Goal: Task Accomplishment & Management: Manage account settings

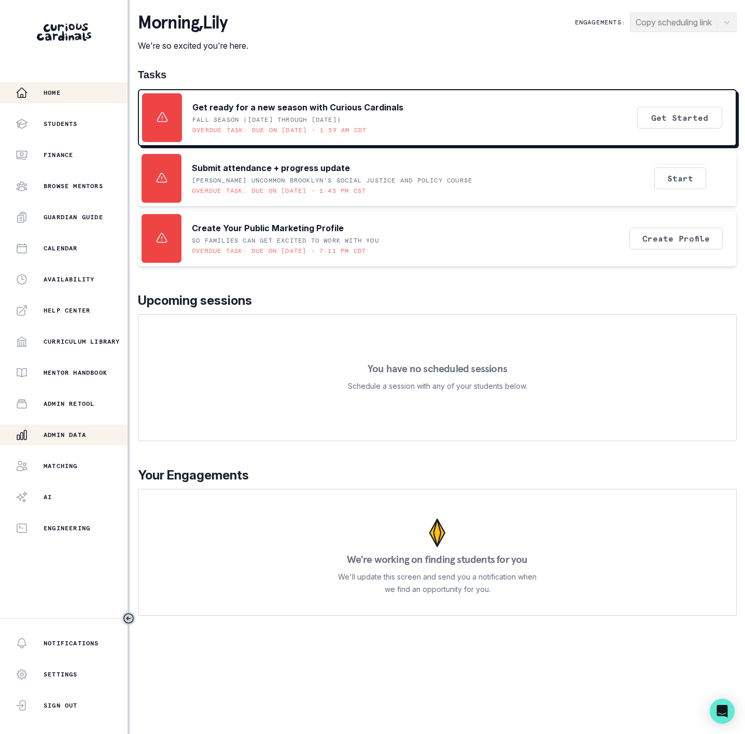
click at [46, 438] on p "Admin Data" at bounding box center [65, 435] width 43 height 8
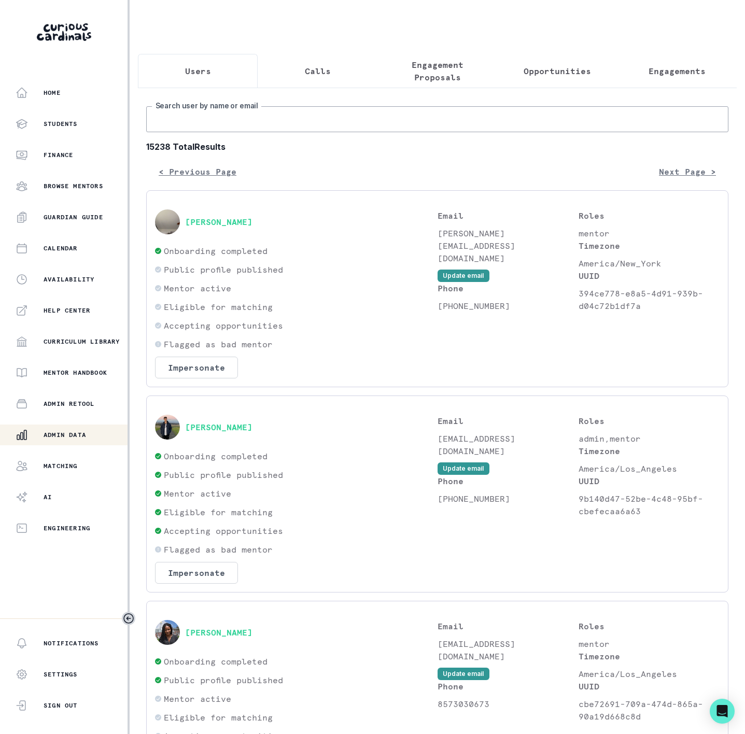
click at [301, 121] on input "Search user by name or email" at bounding box center [437, 119] width 582 height 26
type input "[PERSON_NAME]"
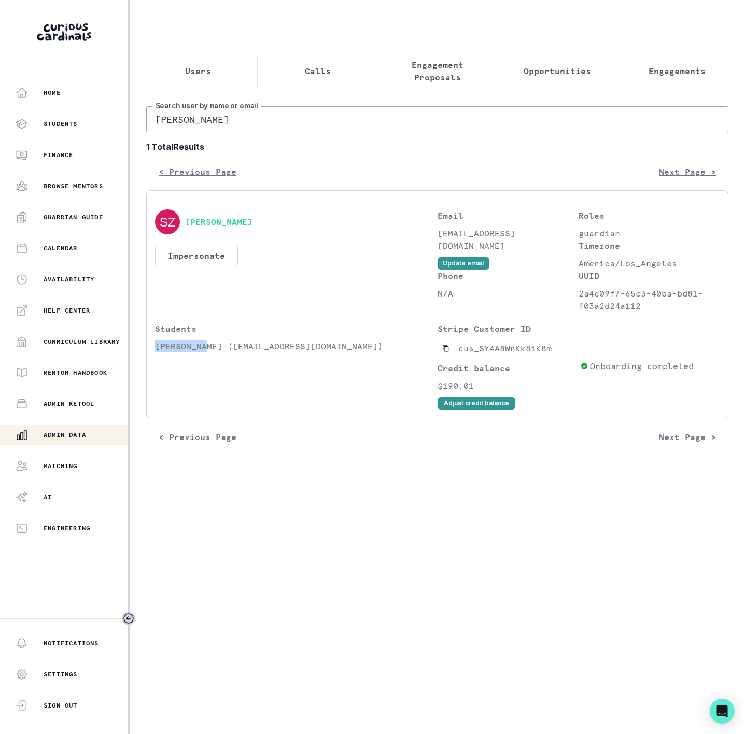
drag, startPoint x: 157, startPoint y: 358, endPoint x: 206, endPoint y: 353, distance: 49.0
click at [205, 353] on p "[PERSON_NAME] ([EMAIL_ADDRESS][DOMAIN_NAME])" at bounding box center [296, 346] width 283 height 12
copy p "[PERSON_NAME]"
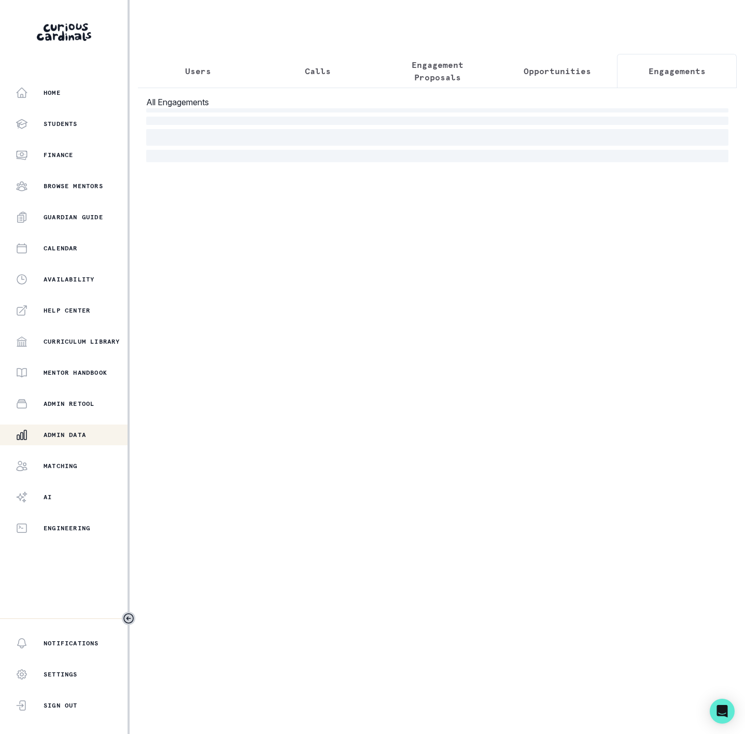
click at [651, 77] on p "Engagements" at bounding box center [677, 71] width 57 height 12
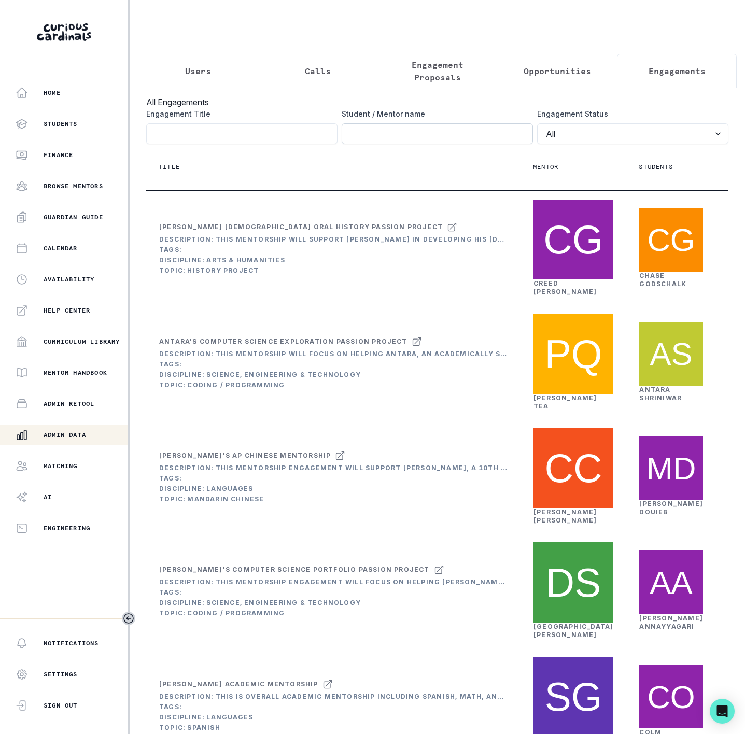
click at [343, 144] on input "Engagement Title" at bounding box center [437, 133] width 191 height 21
paste input "[PERSON_NAME]"
type input "[PERSON_NAME]"
click button "submit" at bounding box center [0, 0] width 0 height 0
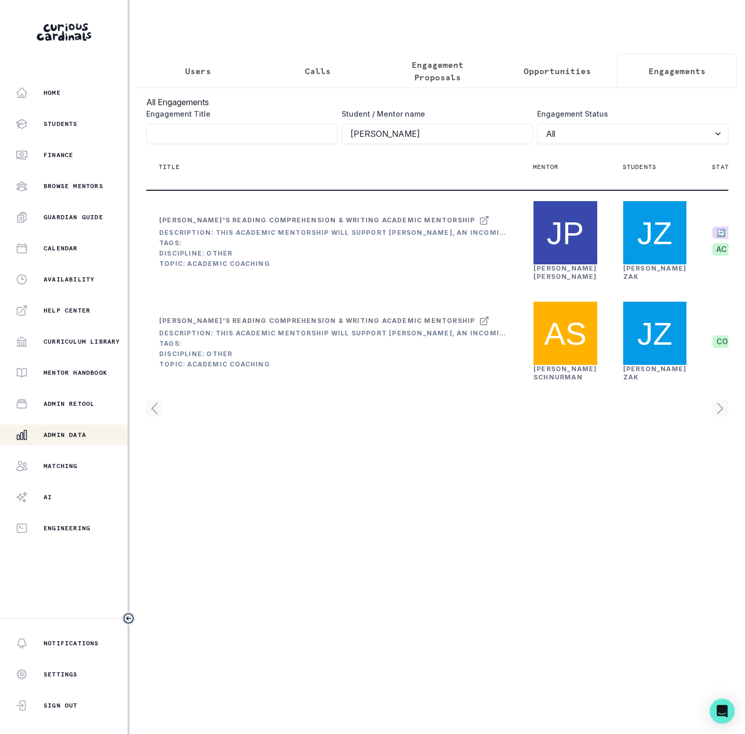
click at [131, 619] on icon "Toggle sidebar" at bounding box center [128, 618] width 9 height 9
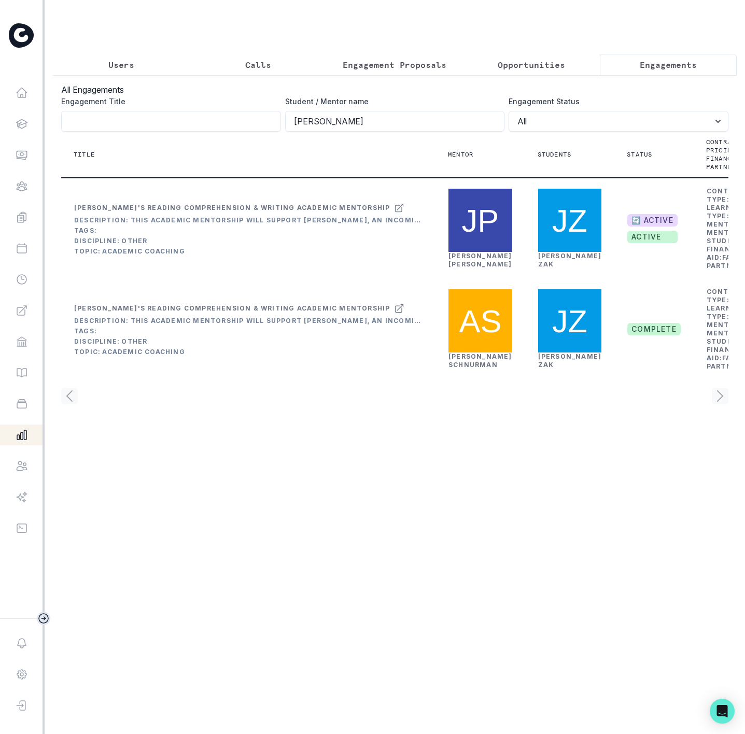
click at [126, 66] on p "Users" at bounding box center [121, 65] width 26 height 12
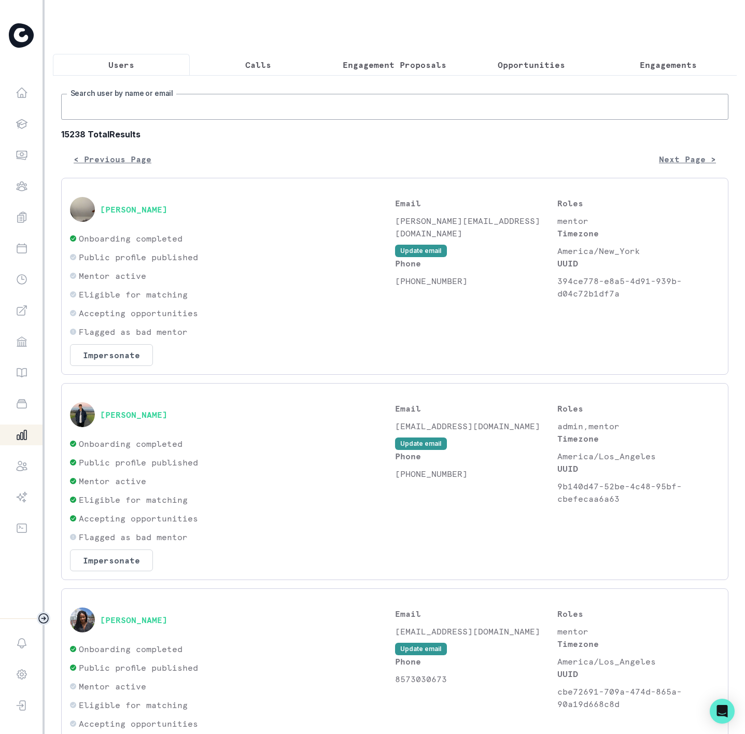
click at [93, 114] on input "Search user by name or email" at bounding box center [394, 107] width 667 height 26
paste input "[PERSON_NAME]"
type input "[PERSON_NAME]"
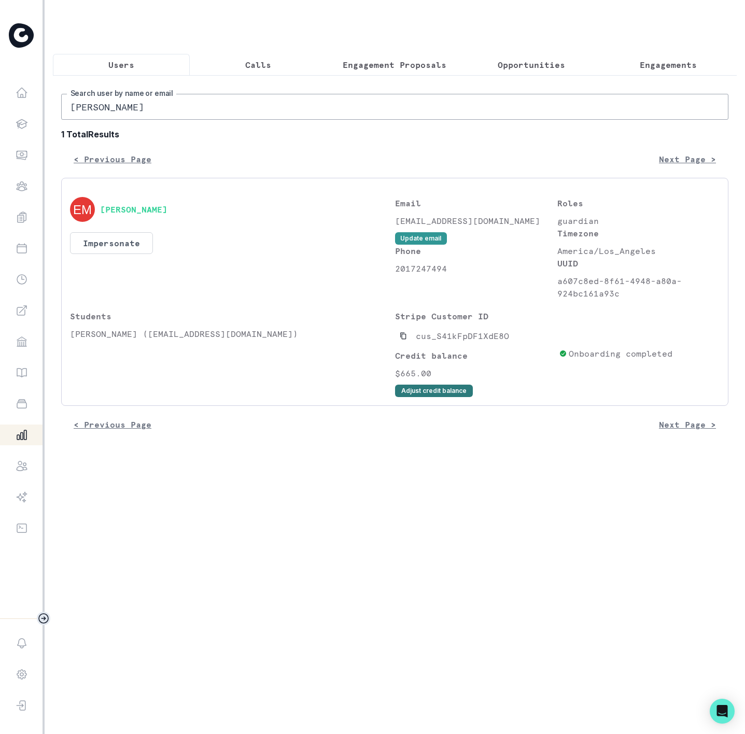
click at [416, 397] on button "Adjust credit balance" at bounding box center [434, 391] width 78 height 12
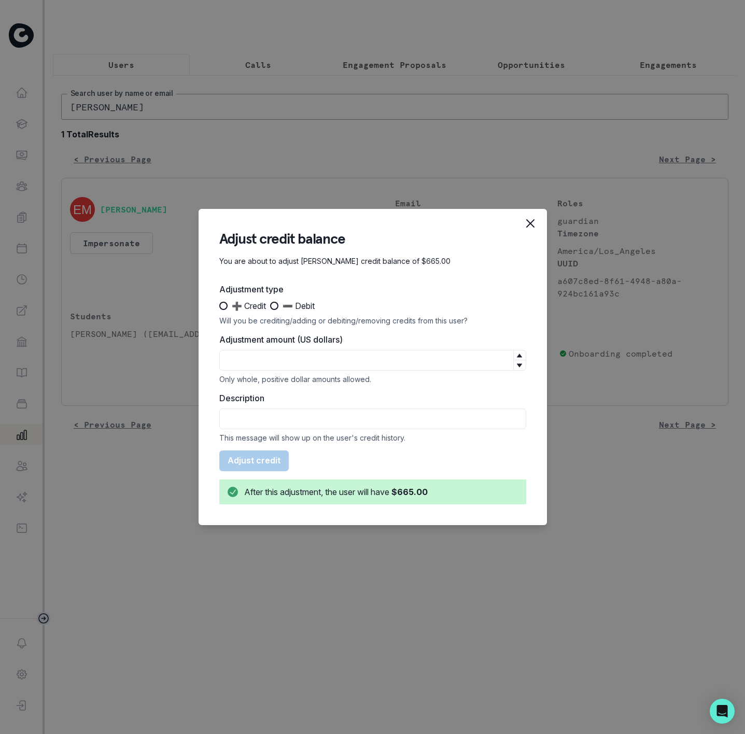
drag, startPoint x: 221, startPoint y: 307, endPoint x: 224, endPoint y: 318, distance: 11.5
click at [222, 312] on label "➕ Credit" at bounding box center [242, 306] width 47 height 12
click at [219, 306] on input "➕ Credit" at bounding box center [219, 306] width 1 height 1
radio input "true"
click at [257, 366] on input "Adjustment amount (US dollars)" at bounding box center [372, 360] width 307 height 21
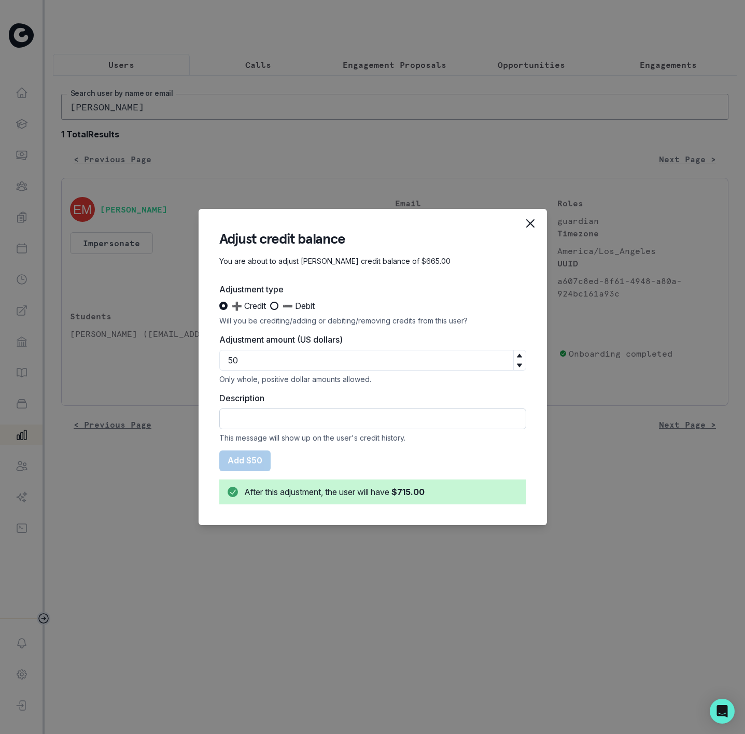
type input "50"
click at [285, 415] on input "Description" at bounding box center [372, 419] width 307 height 21
drag, startPoint x: 263, startPoint y: 423, endPoint x: 268, endPoint y: 420, distance: 5.3
click at [263, 423] on input "Description" at bounding box center [372, 419] width 307 height 21
paste input "courtesy credit"
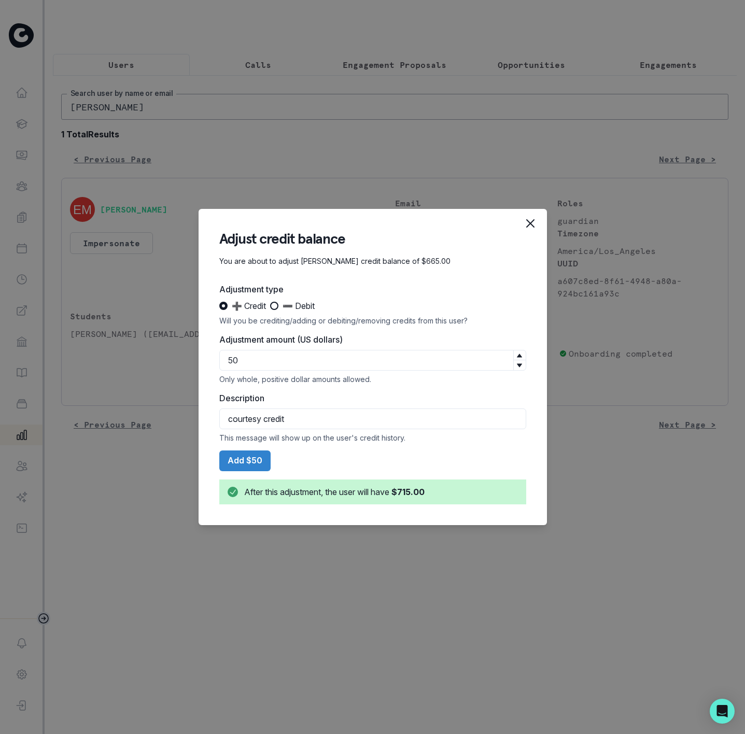
type input "Courtesy Credit"
click at [256, 462] on button "Add $50" at bounding box center [244, 460] width 51 height 21
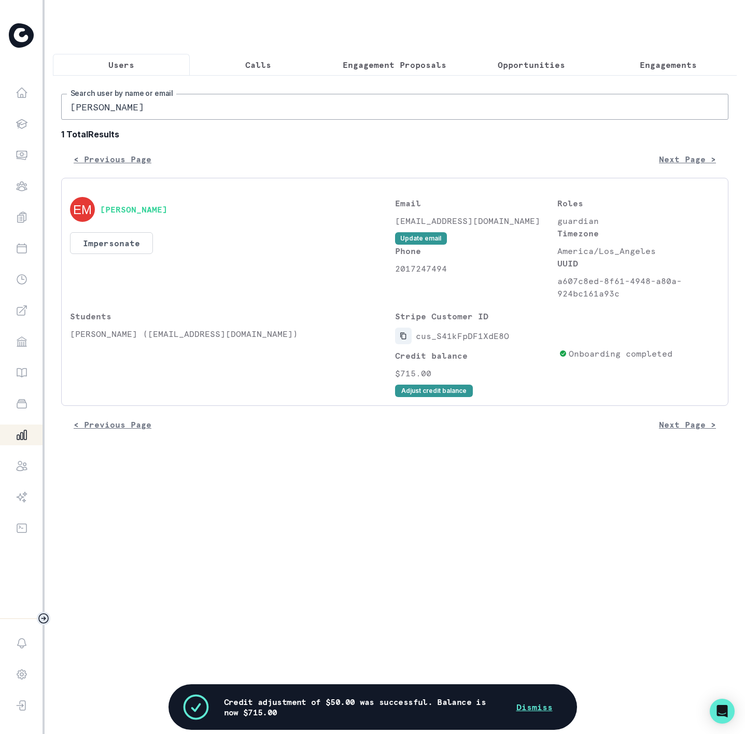
click at [406, 344] on button "Copied to clipboard" at bounding box center [403, 336] width 17 height 17
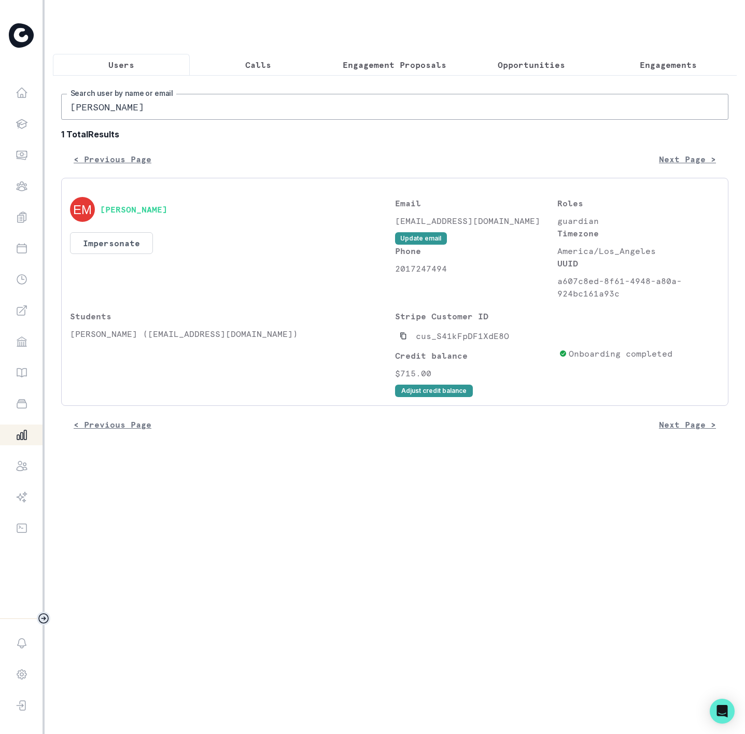
drag, startPoint x: 177, startPoint y: 117, endPoint x: -94, endPoint y: 116, distance: 271.6
click at [0, 116] on html "Home Students Finance Browse Mentors Guardian Guide Calendar Availability Help …" at bounding box center [372, 367] width 745 height 734
paste input "[PERSON_NAME]"
type input "[PERSON_NAME]"
click at [403, 340] on icon "Copied to clipboard" at bounding box center [403, 335] width 7 height 7
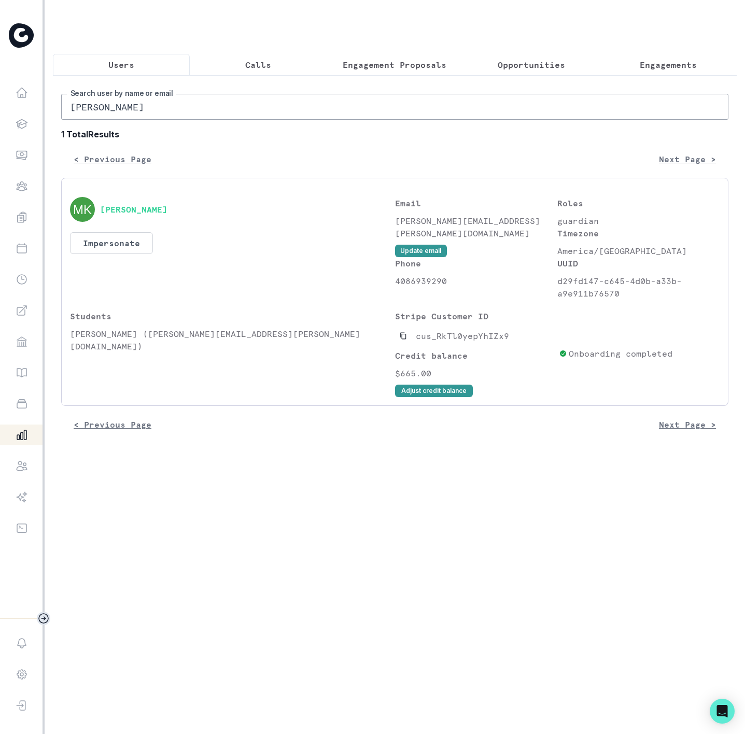
click at [162, 120] on input "[PERSON_NAME]" at bounding box center [394, 107] width 667 height 26
drag, startPoint x: 130, startPoint y: 119, endPoint x: -32, endPoint y: 121, distance: 161.8
click at [0, 121] on html "Home Students Finance Browse Mentors Guardian Guide Calendar Availability Help …" at bounding box center [372, 367] width 745 height 734
type input "keagan job"
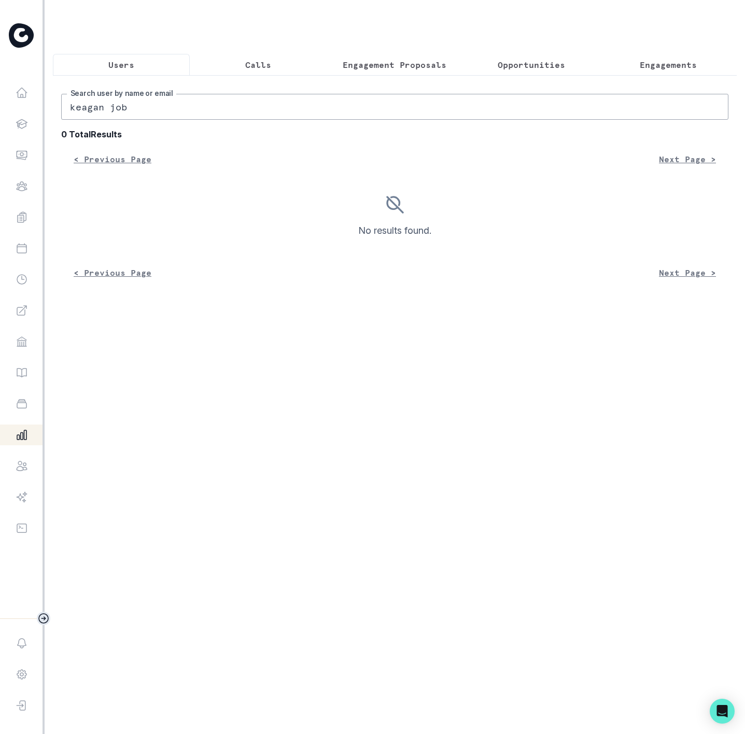
click at [149, 120] on input "keagan job" at bounding box center [394, 107] width 667 height 26
type input "[PERSON_NAME]"
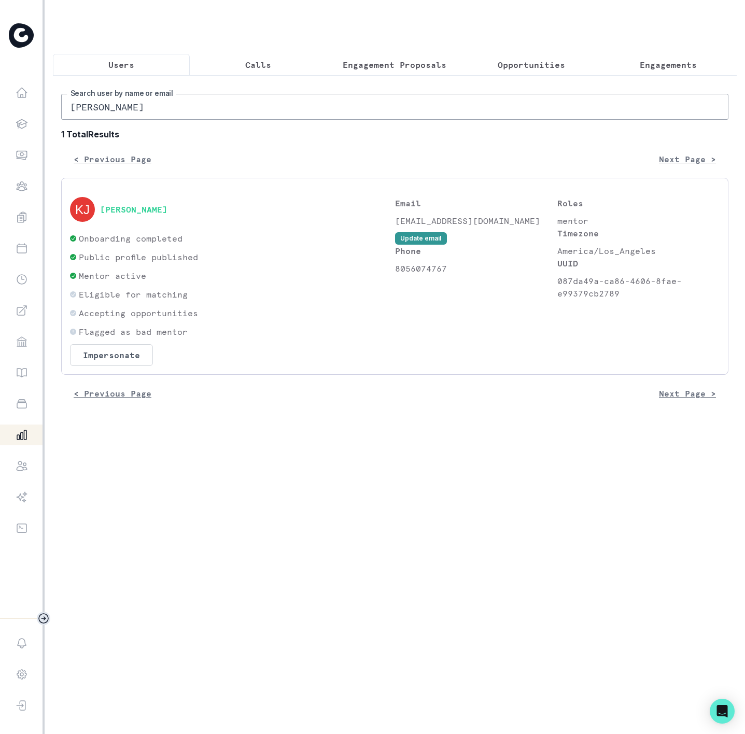
click at [627, 64] on button "Engagements" at bounding box center [668, 65] width 137 height 22
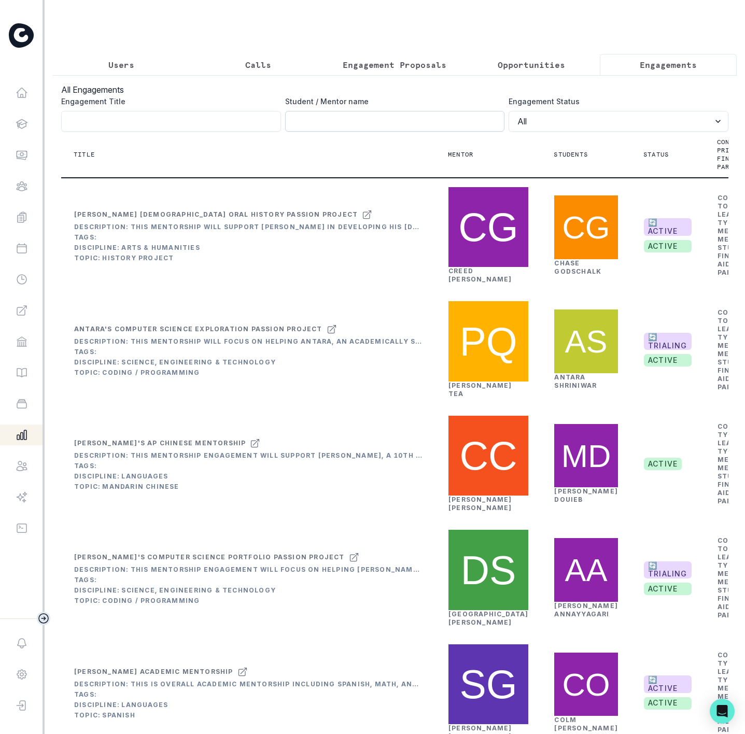
click at [306, 132] on input "Engagement Title" at bounding box center [395, 121] width 220 height 21
type input "[PERSON_NAME]"
click button "submit" at bounding box center [0, 0] width 0 height 0
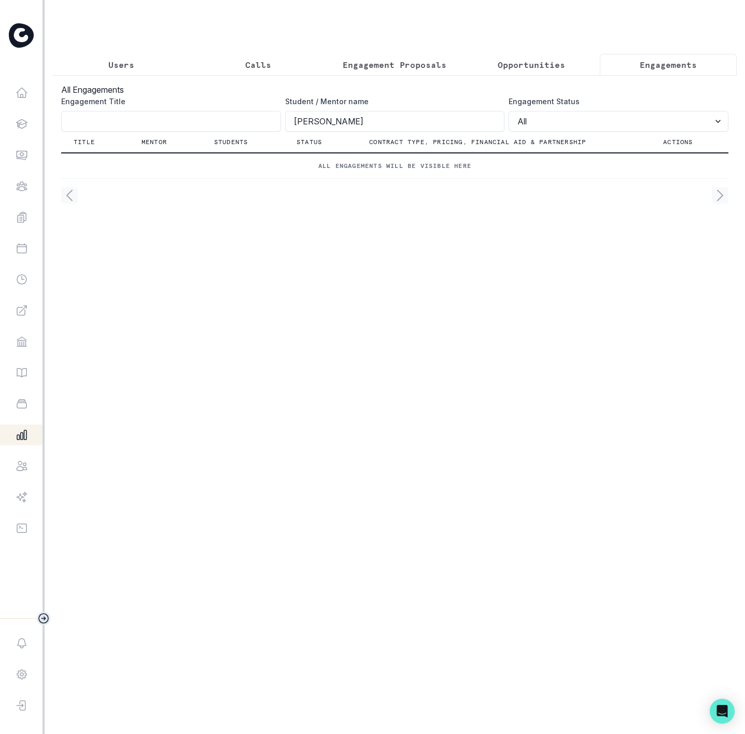
click at [118, 68] on p "Users" at bounding box center [121, 65] width 26 height 12
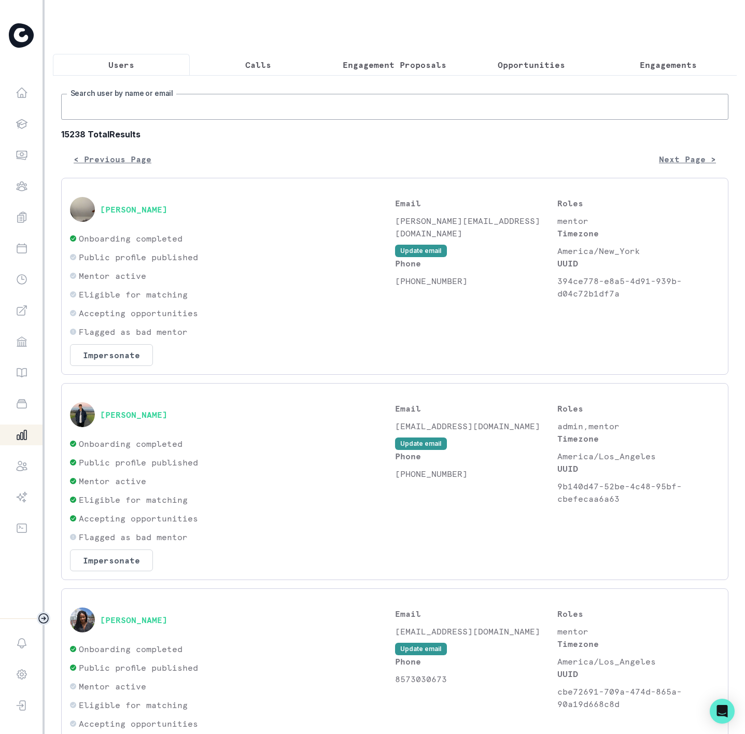
click at [125, 118] on input "Search user by name or email" at bounding box center [394, 107] width 667 height 26
type input "[PERSON_NAME]"
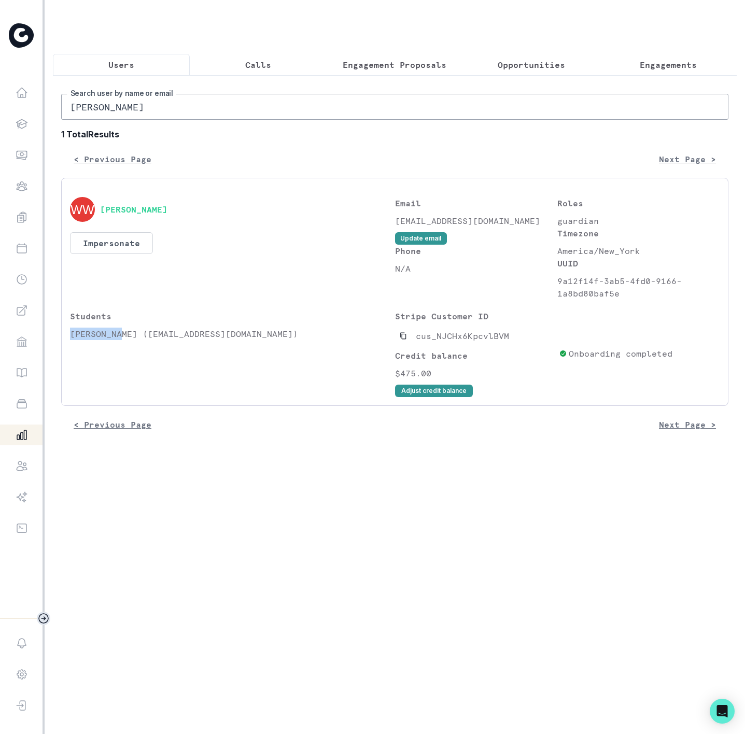
drag, startPoint x: 71, startPoint y: 347, endPoint x: 123, endPoint y: 346, distance: 52.4
click at [123, 340] on p "[PERSON_NAME] ([EMAIL_ADDRESS][DOMAIN_NAME])" at bounding box center [232, 334] width 325 height 12
copy p "[PERSON_NAME]"
click at [649, 67] on p "Engagements" at bounding box center [668, 65] width 57 height 12
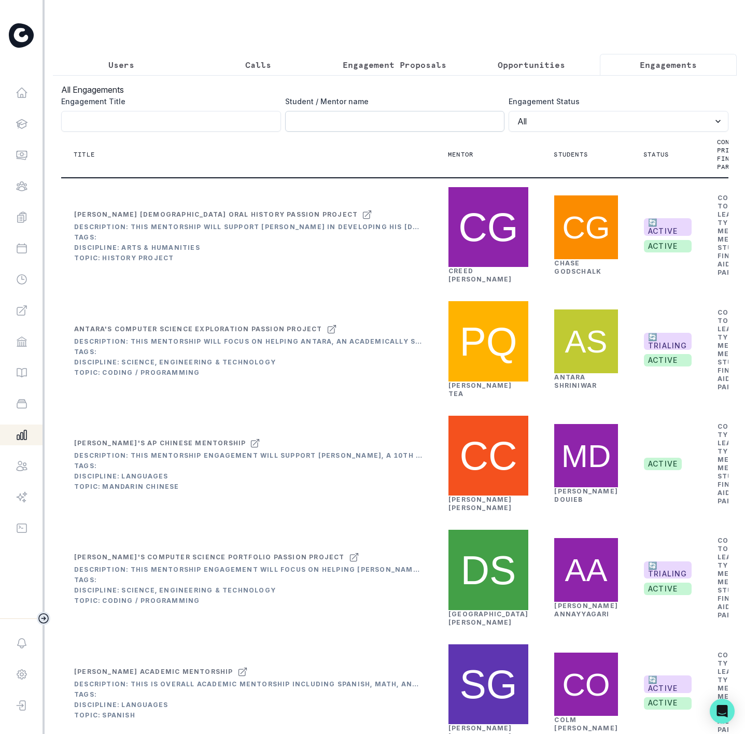
click at [289, 130] on input "Engagement Title" at bounding box center [395, 121] width 220 height 21
paste input "[PERSON_NAME]"
type input "[PERSON_NAME]"
click button "submit" at bounding box center [0, 0] width 0 height 0
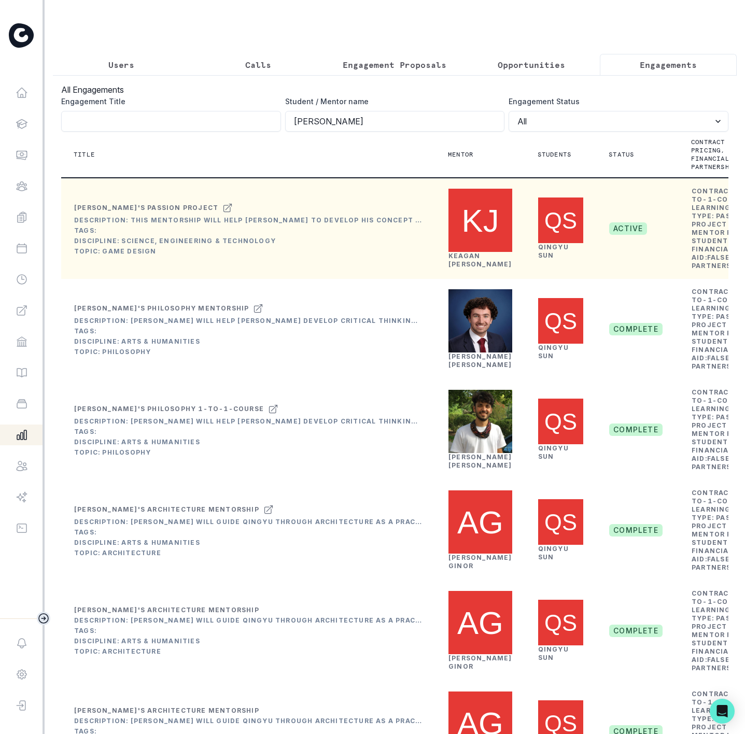
click at [538, 259] on link "[PERSON_NAME]" at bounding box center [553, 251] width 31 height 16
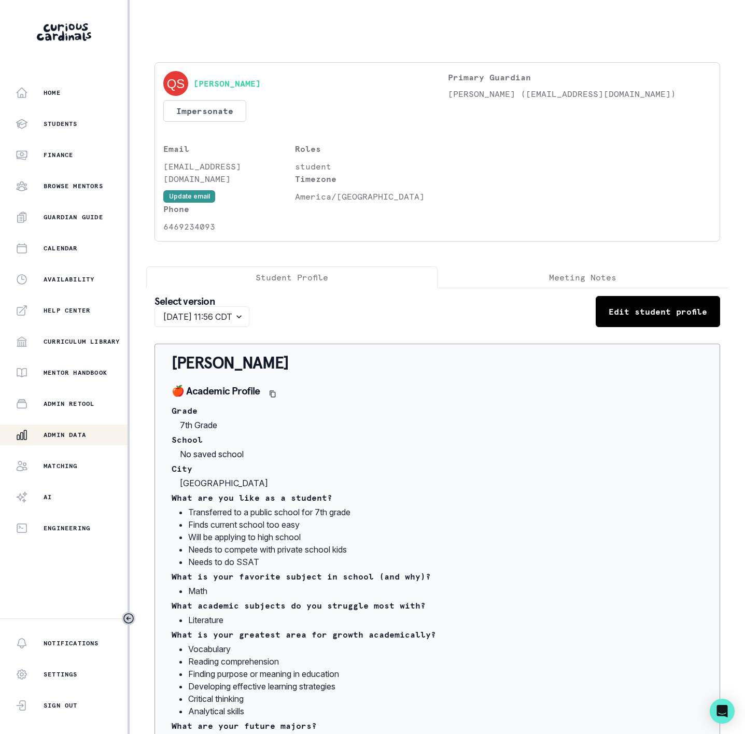
click at [296, 271] on p "Student Profile" at bounding box center [292, 277] width 73 height 12
click at [596, 271] on p "Meeting Notes" at bounding box center [582, 277] width 67 height 12
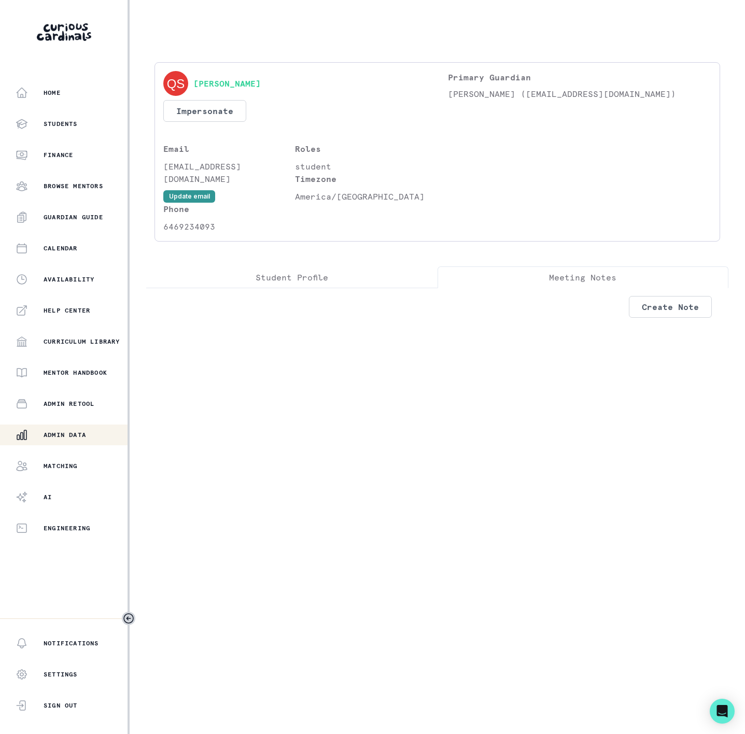
click at [308, 271] on p "Student Profile" at bounding box center [292, 277] width 73 height 12
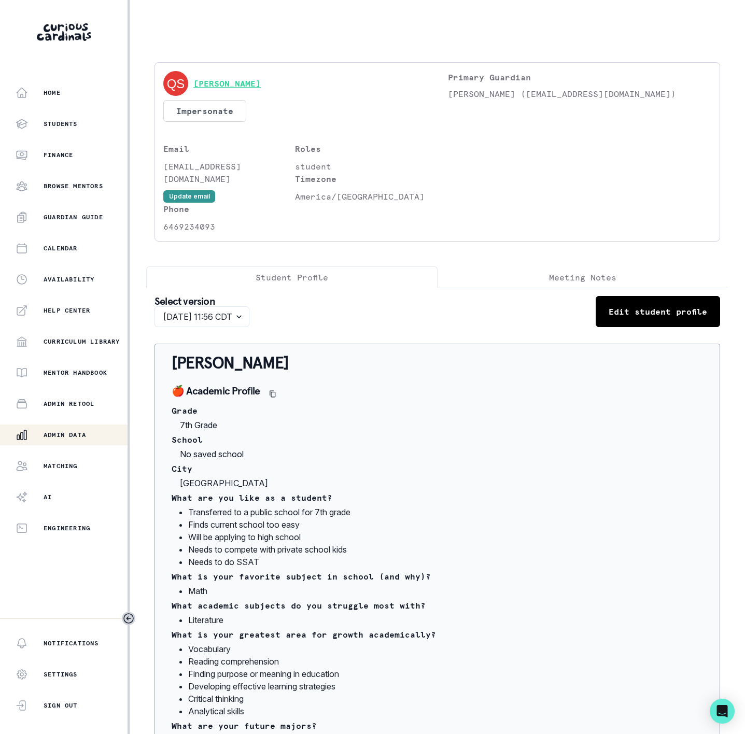
click at [201, 88] on link "[PERSON_NAME]" at bounding box center [226, 83] width 67 height 12
drag, startPoint x: 70, startPoint y: 433, endPoint x: 81, endPoint y: 408, distance: 27.4
click at [71, 431] on p "Admin Data" at bounding box center [65, 435] width 43 height 8
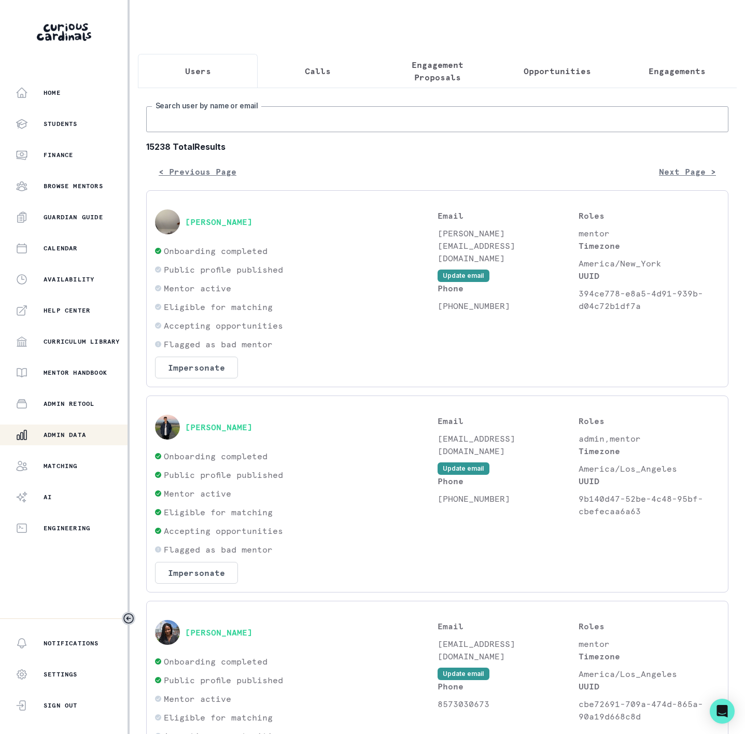
click at [199, 132] on input "Search user by name or email" at bounding box center [437, 119] width 582 height 26
paste input "[PERSON_NAME]"
type input "[PERSON_NAME]"
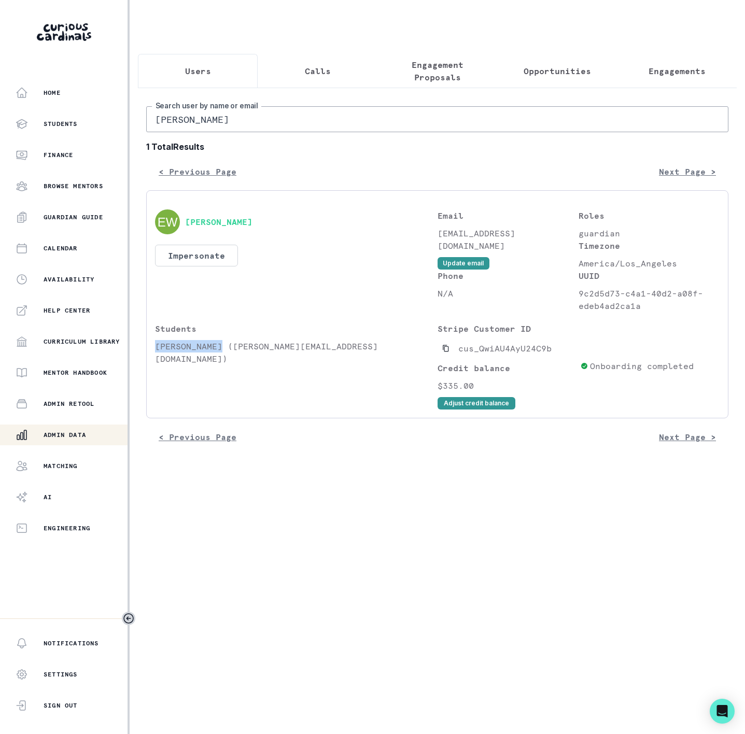
drag, startPoint x: 154, startPoint y: 358, endPoint x: 221, endPoint y: 358, distance: 66.4
click at [221, 358] on p "[PERSON_NAME] ([PERSON_NAME][EMAIL_ADDRESS][DOMAIN_NAME])" at bounding box center [296, 352] width 283 height 25
copy p "[PERSON_NAME]"
click at [673, 71] on p "Engagements" at bounding box center [677, 71] width 57 height 12
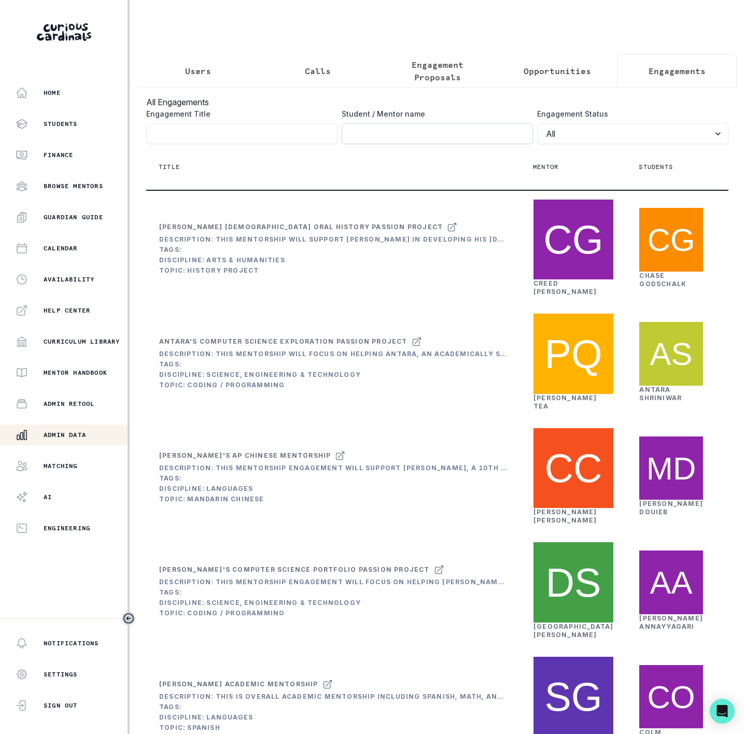
click at [355, 144] on input "Engagement Title" at bounding box center [437, 133] width 191 height 21
paste input "[PERSON_NAME]"
type input "[PERSON_NAME]"
click button "submit" at bounding box center [0, 0] width 0 height 0
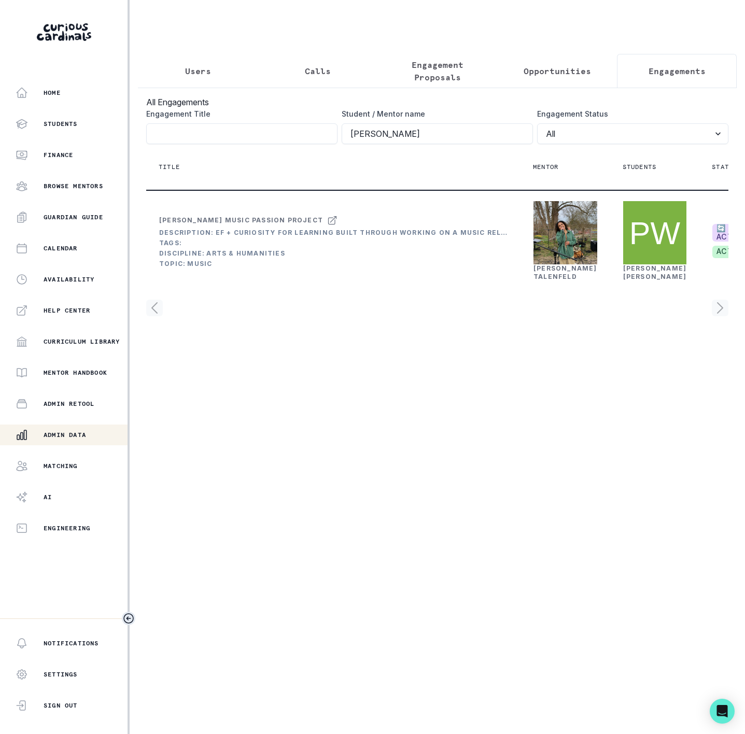
click at [128, 618] on icon "Toggle sidebar" at bounding box center [128, 618] width 12 height 12
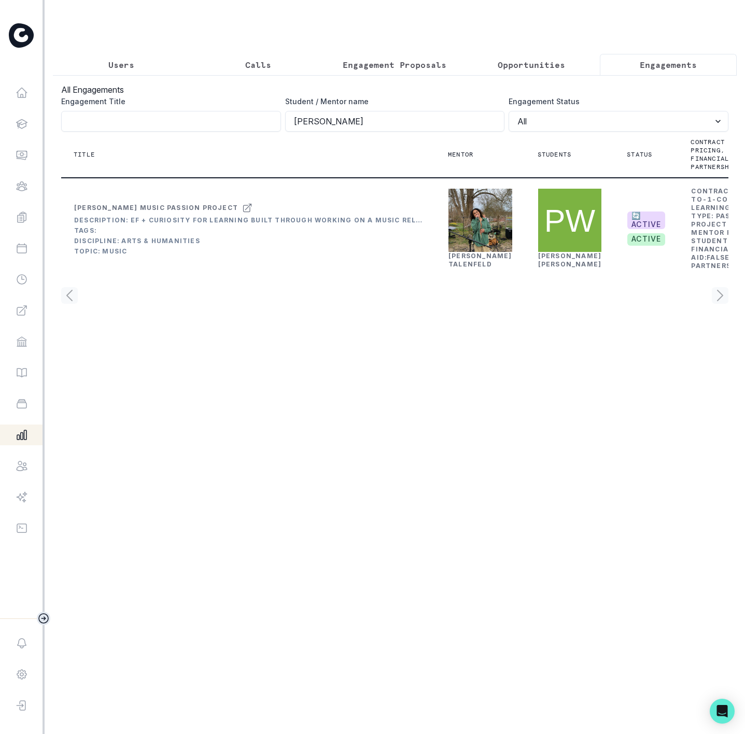
scroll to position [0, 84]
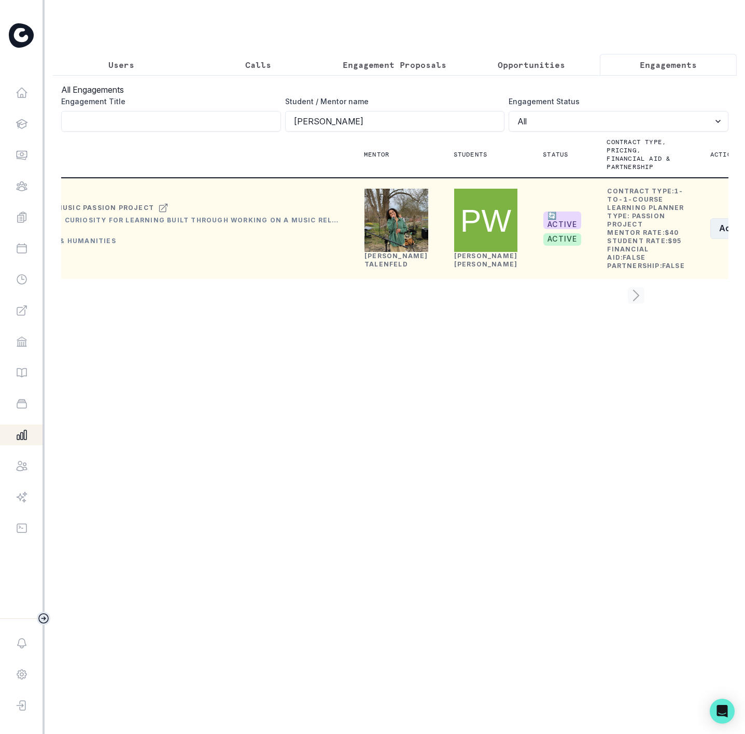
click at [710, 239] on button "Actions" at bounding box center [741, 228] width 62 height 21
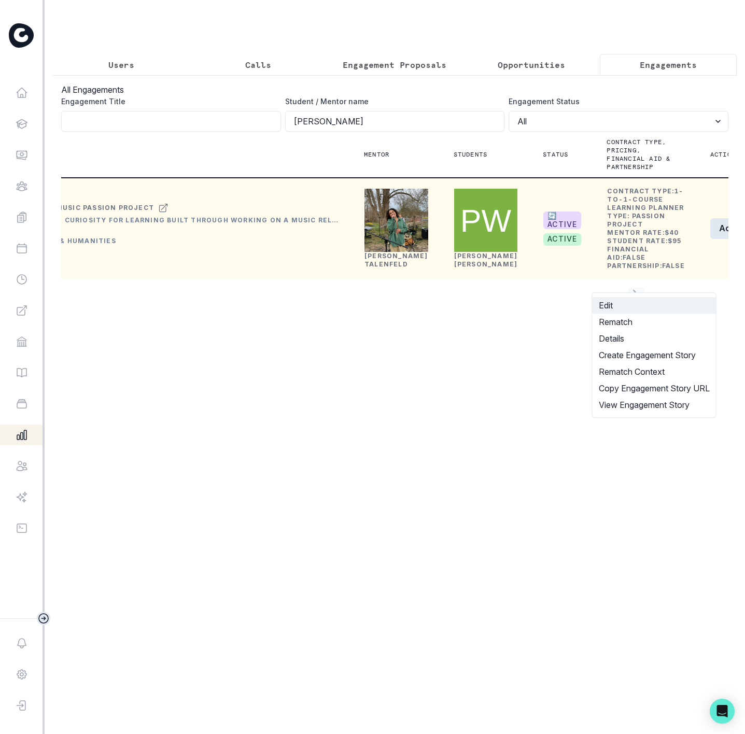
click at [610, 304] on button "Edit" at bounding box center [654, 305] width 123 height 17
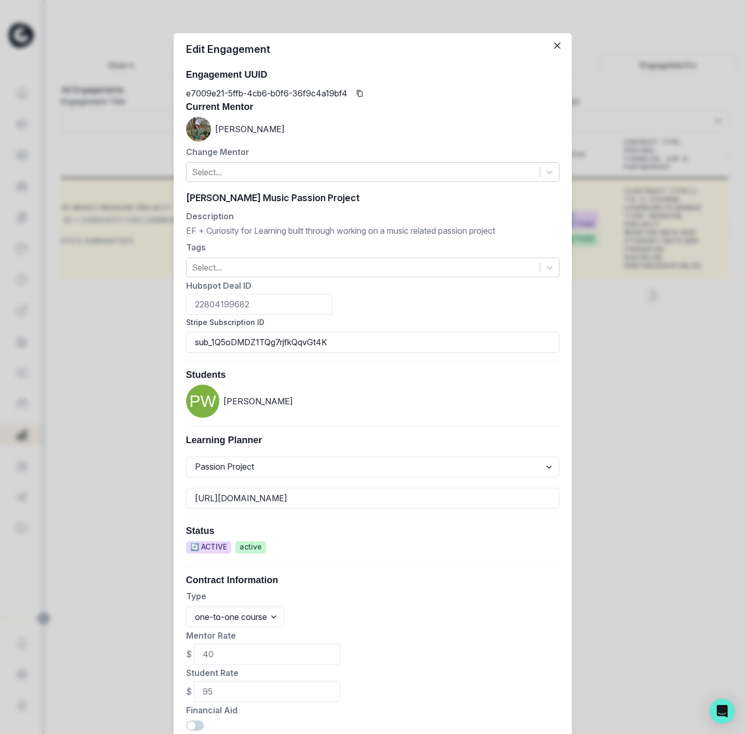
drag, startPoint x: 328, startPoint y: 343, endPoint x: 161, endPoint y: 342, distance: 167.4
click at [161, 342] on div "Edit Engagement Engagement UUID e7009e21-5ffb-4cb6-b0f6-36f9c4a19bf4 Current Me…" at bounding box center [372, 367] width 745 height 734
click at [105, 173] on div "Edit Engagement Engagement UUID e7009e21-5ffb-4cb6-b0f6-36f9c4a19bf4 Current Me…" at bounding box center [372, 367] width 745 height 734
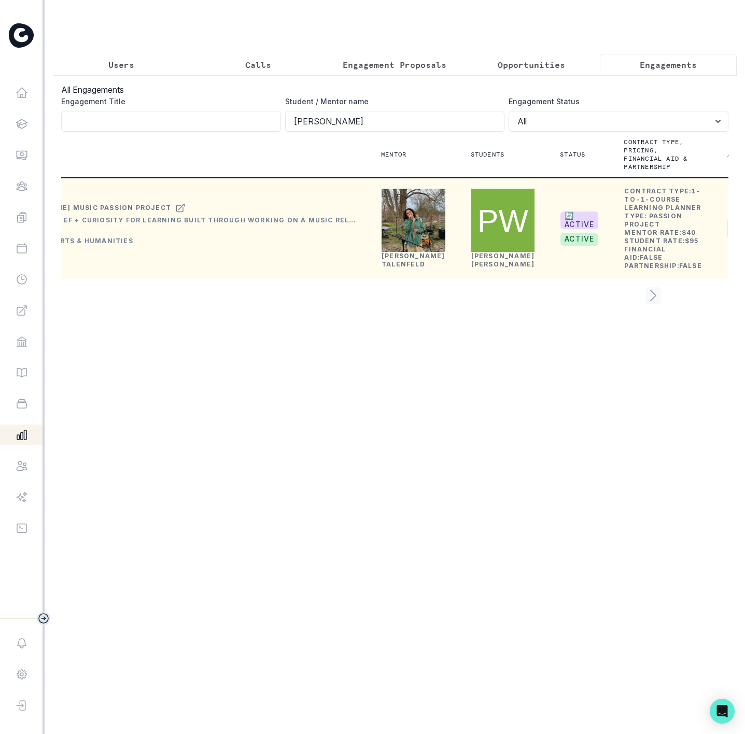
click at [121, 66] on p "Users" at bounding box center [121, 65] width 26 height 12
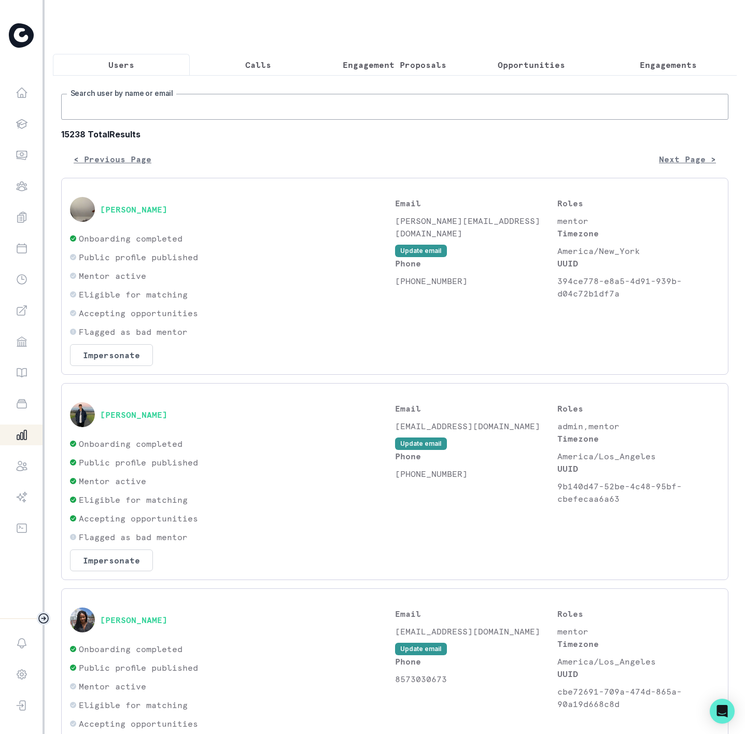
click at [120, 118] on input "Search user by name or email" at bounding box center [394, 107] width 667 height 26
type input "[PERSON_NAME]"
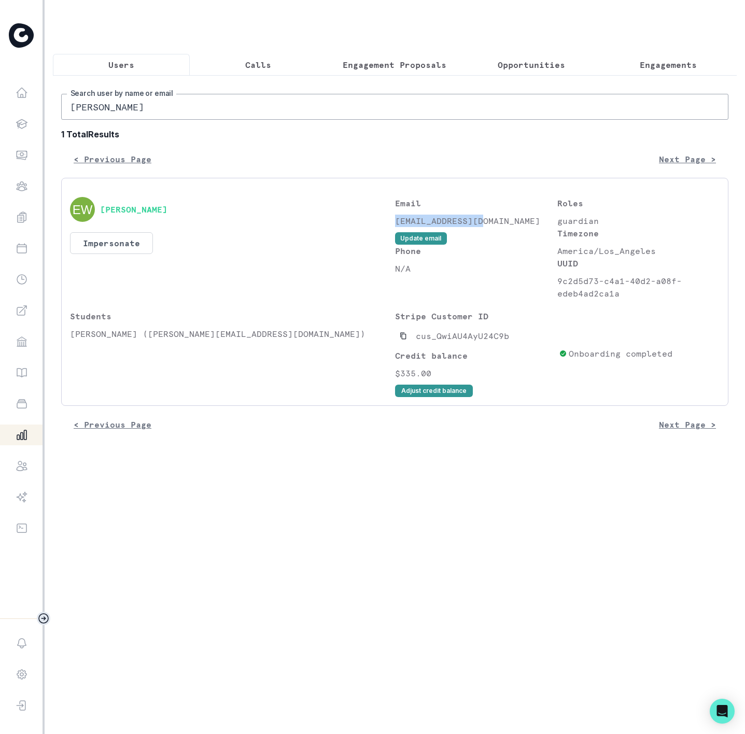
drag, startPoint x: 395, startPoint y: 232, endPoint x: 493, endPoint y: 237, distance: 98.1
click at [493, 227] on p "[EMAIL_ADDRESS][DOMAIN_NAME]" at bounding box center [476, 221] width 162 height 12
copy p "[EMAIL_ADDRESS][DOMAIN_NAME]"
click at [404, 340] on icon "Copied to clipboard" at bounding box center [403, 335] width 7 height 7
drag, startPoint x: 122, startPoint y: 120, endPoint x: -31, endPoint y: 116, distance: 153.0
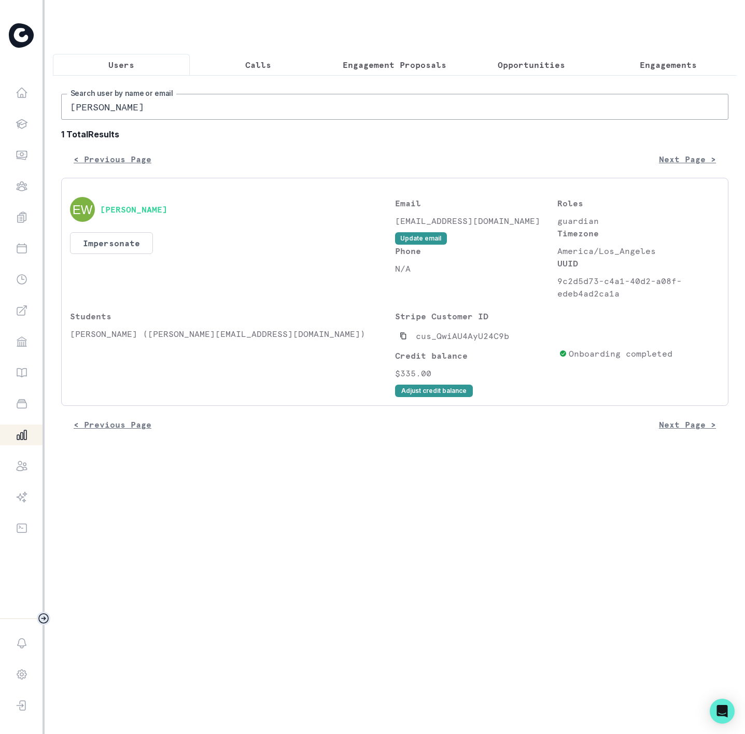
click at [0, 116] on html "Home Students Finance Browse Mentors Guardian Guide Calendar Availability Help …" at bounding box center [372, 367] width 745 height 734
paste input "cus_QwiAU4AyU24C9b"
type input "cus_QwiAU4AyU24C9b"
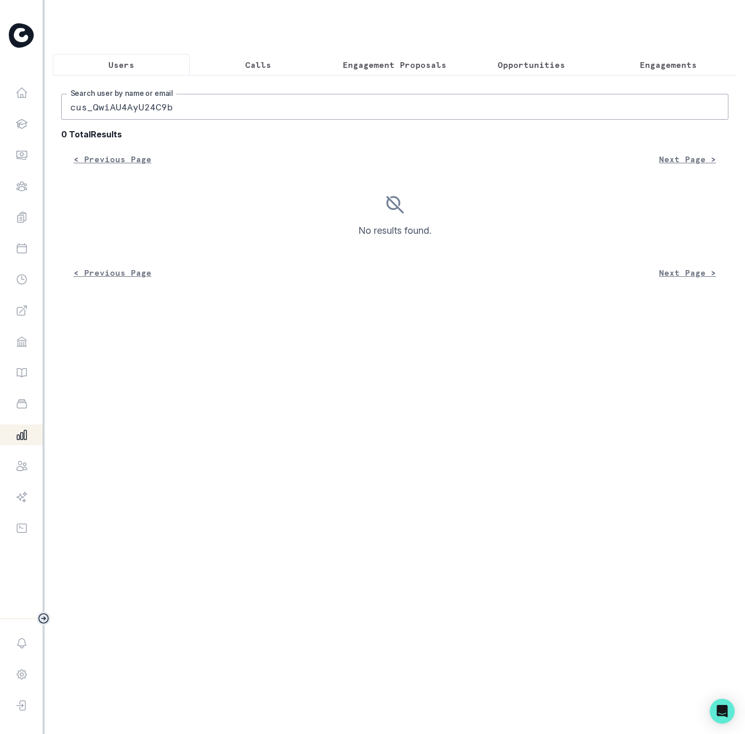
drag, startPoint x: 177, startPoint y: 126, endPoint x: -123, endPoint y: 119, distance: 300.2
click at [0, 119] on html "Home Students Finance Browse Mentors Guardian Guide Calendar Availability Help …" at bounding box center [372, 367] width 745 height 734
paste input "[PERSON_NAME]"
type input "[PERSON_NAME]"
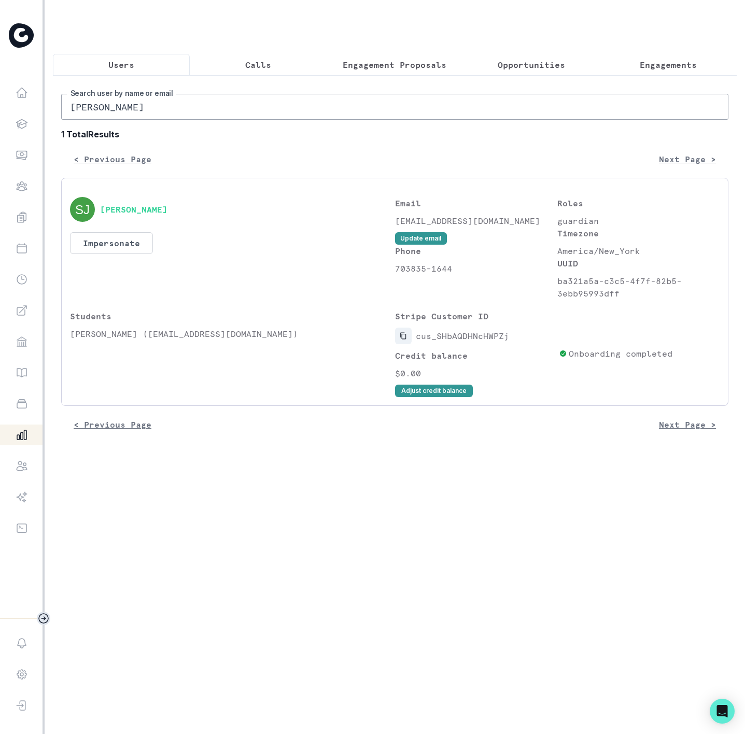
click at [404, 340] on icon "Copied to clipboard" at bounding box center [403, 335] width 7 height 7
